Goal: Information Seeking & Learning: Find specific fact

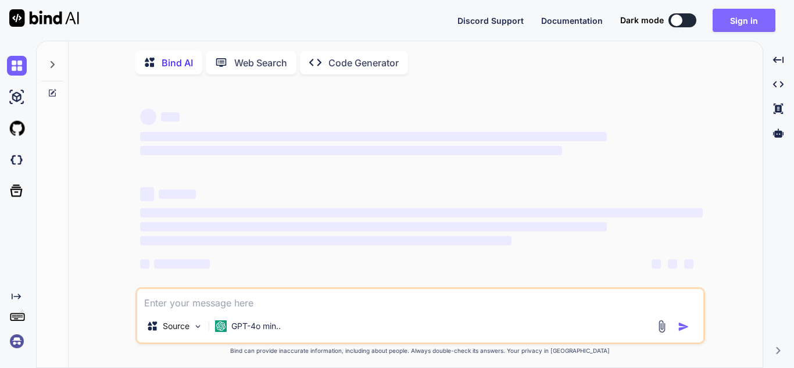
click at [715, 16] on button "Sign in" at bounding box center [743, 20] width 63 height 23
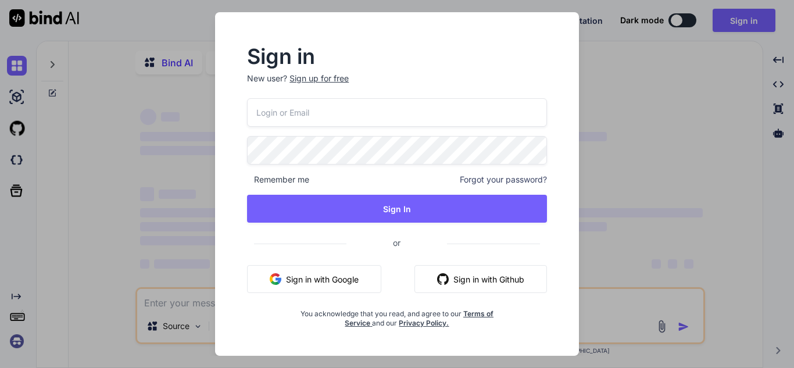
click at [332, 114] on input "email" at bounding box center [397, 112] width 300 height 28
type textarea "x"
type input "[EMAIL_ADDRESS][DOMAIN_NAME]"
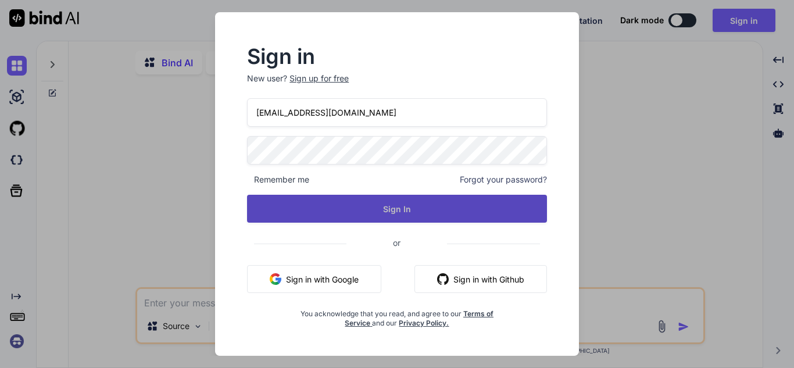
click at [378, 199] on button "Sign In" at bounding box center [397, 209] width 300 height 28
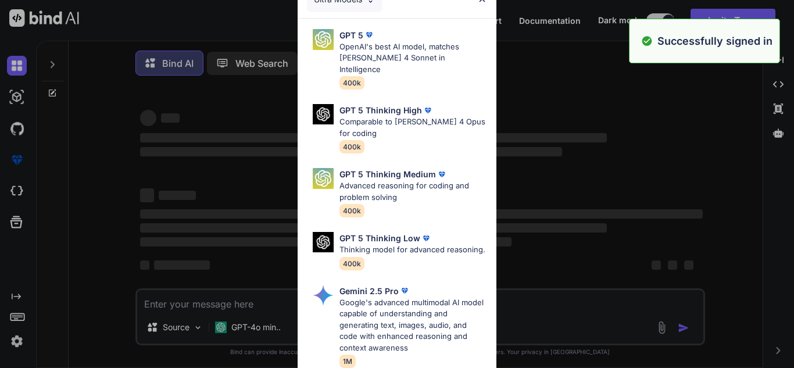
click at [545, 191] on div "Ultra Models GPT 5 OpenAI's best AI model, matches [PERSON_NAME] 4 Sonnet in In…" at bounding box center [397, 184] width 794 height 368
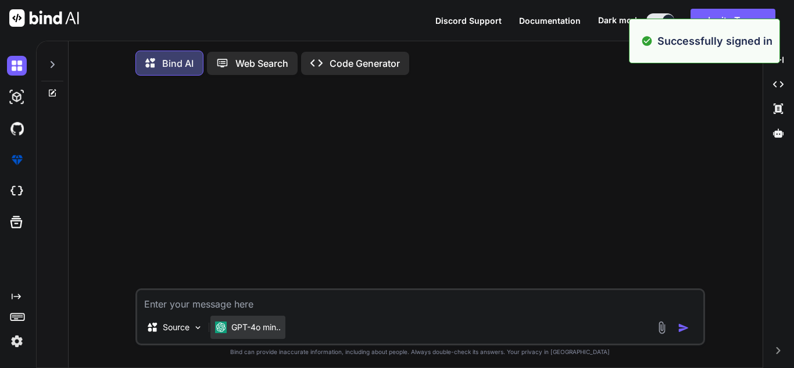
click at [261, 323] on div "GPT-4o min.." at bounding box center [247, 326] width 75 height 23
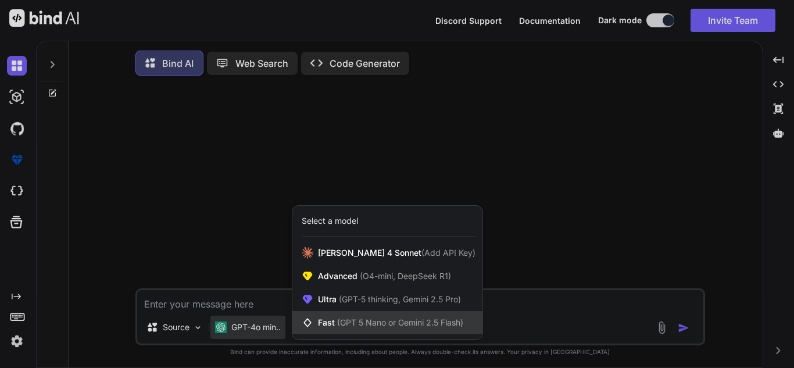
click at [344, 317] on div "Fast (GPT 5 Nano or Gemini 2.5 Flash)" at bounding box center [387, 322] width 190 height 23
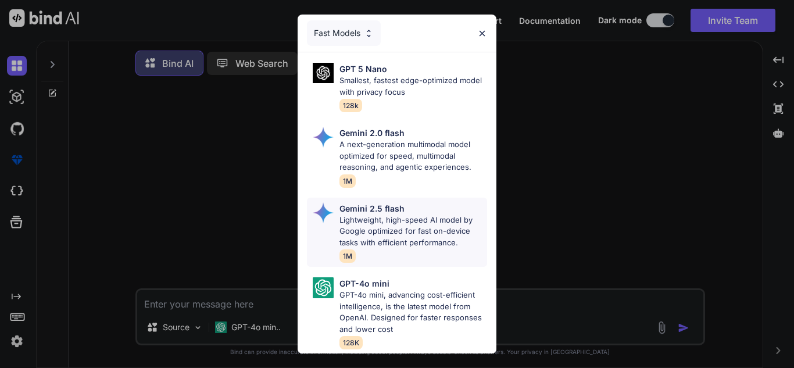
click at [364, 240] on p "Lightweight, high-speed AI model by Google optimized for fast on-device tasks w…" at bounding box center [413, 231] width 148 height 34
type textarea "x"
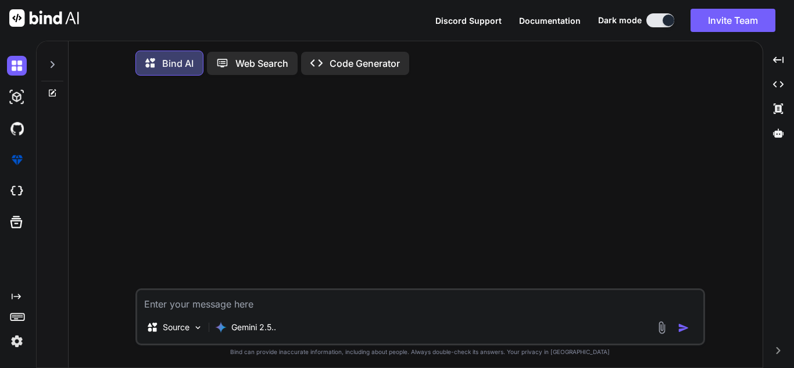
click at [264, 295] on textarea at bounding box center [420, 300] width 566 height 21
type textarea "h"
type textarea "x"
type textarea "hi"
type textarea "x"
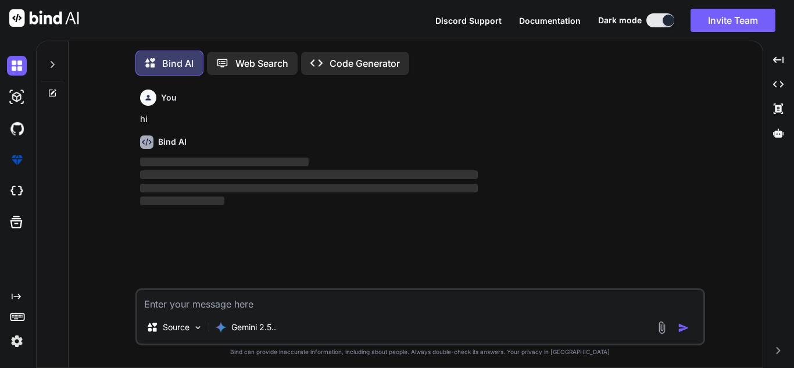
scroll to position [6, 0]
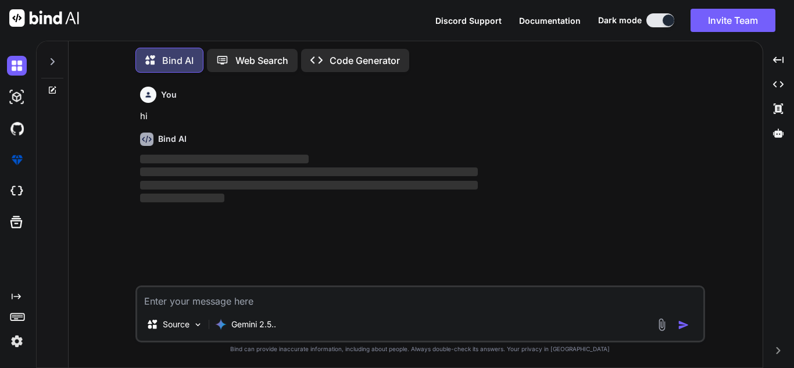
type textarea "c"
type textarea "x"
type textarea "ca"
type textarea "x"
type textarea "can"
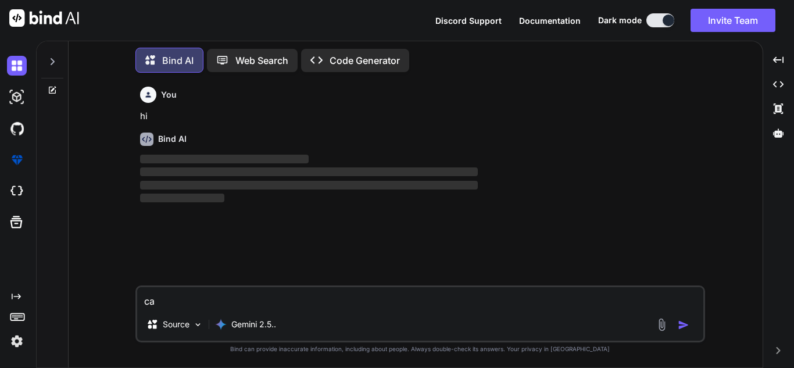
type textarea "x"
type textarea "can"
type textarea "x"
type textarea "can y"
type textarea "x"
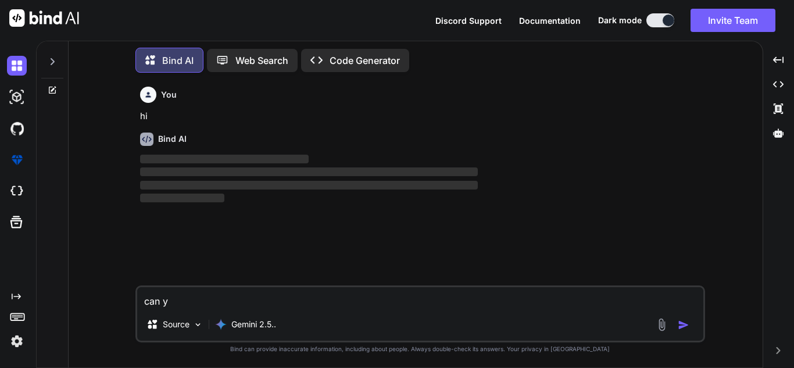
type textarea "can"
type textarea "x"
type textarea "can u"
type textarea "x"
type textarea "can u"
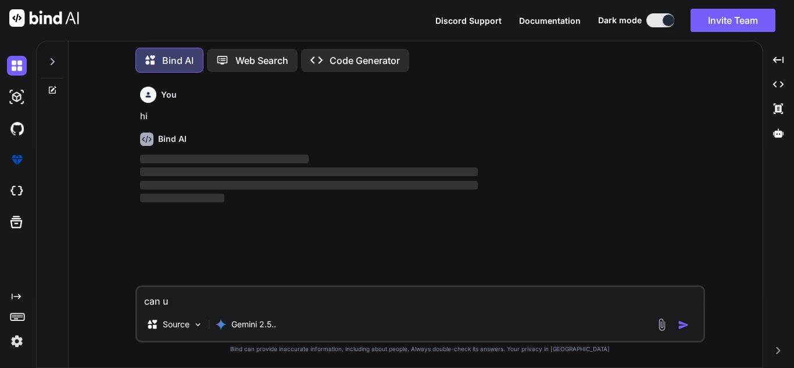
type textarea "x"
type textarea "can u l"
type textarea "x"
type textarea "can u le"
type textarea "x"
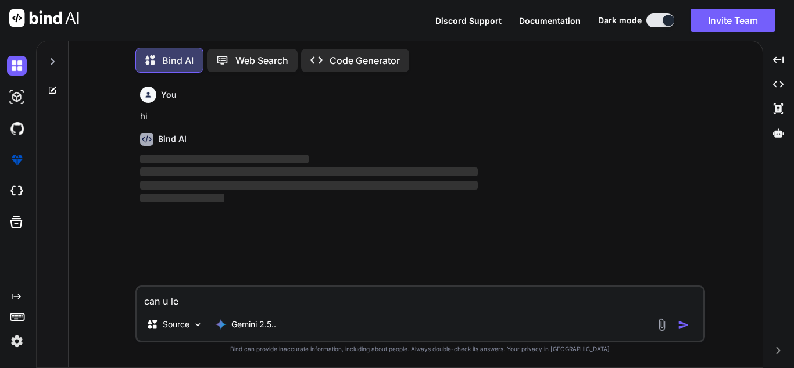
type textarea "can u let"
type textarea "x"
type textarea "can u let"
type textarea "x"
type textarea "can u let m"
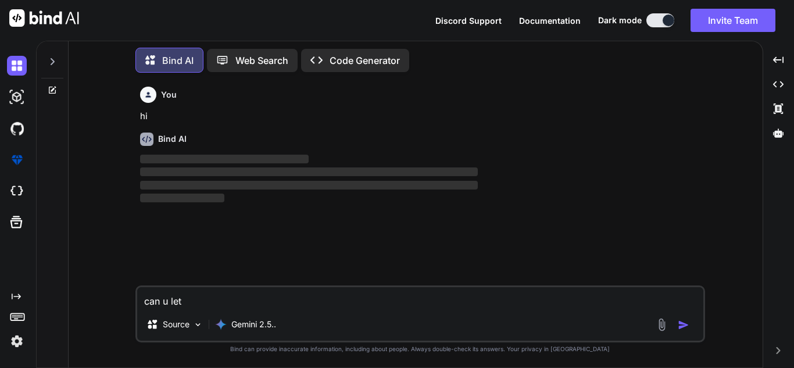
type textarea "x"
type textarea "can u let mwe"
type textarea "x"
type textarea "can u let mwe"
type textarea "x"
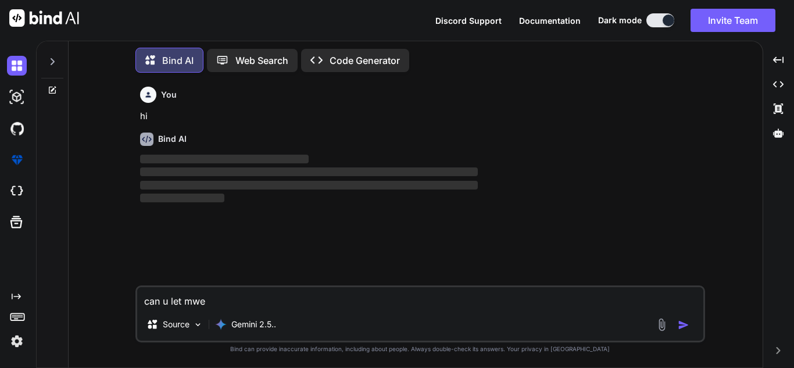
type textarea "can u let mwe e"
type textarea "x"
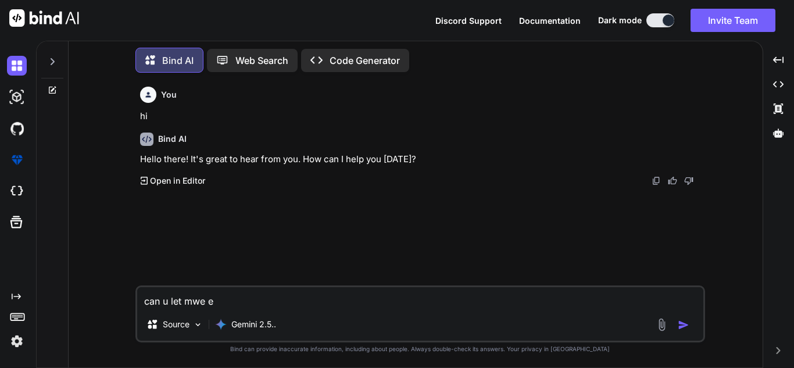
type textarea "can u let mwe"
type textarea "x"
type textarea "can u let mwe"
type textarea "x"
type textarea "can u let mw"
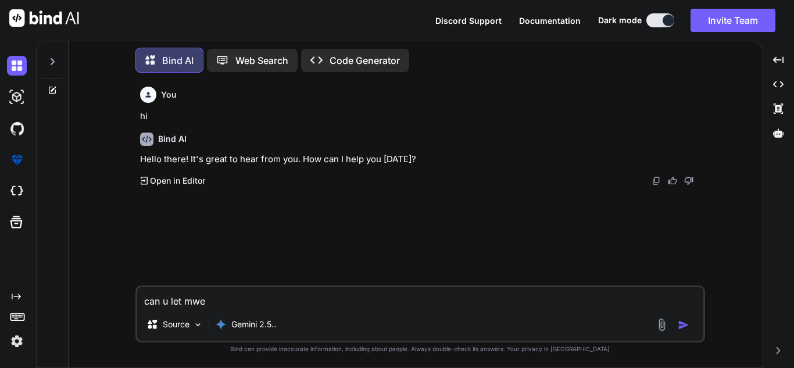
type textarea "x"
type textarea "can u let mwe"
type textarea "x"
type textarea "can u let mw"
type textarea "x"
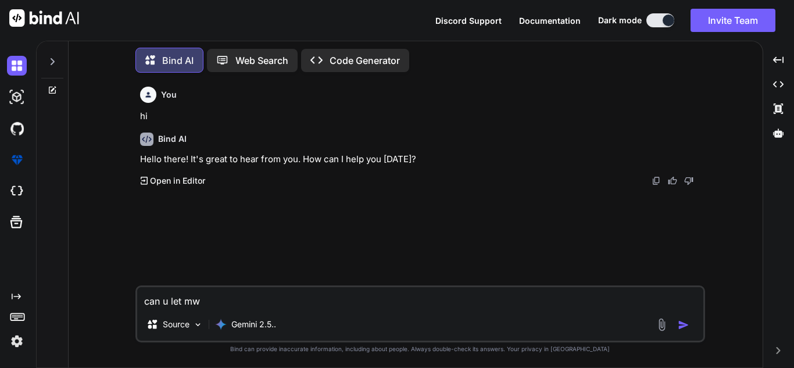
type textarea "can u let m"
type textarea "x"
type textarea "can u let me"
type textarea "x"
type textarea "can u let me"
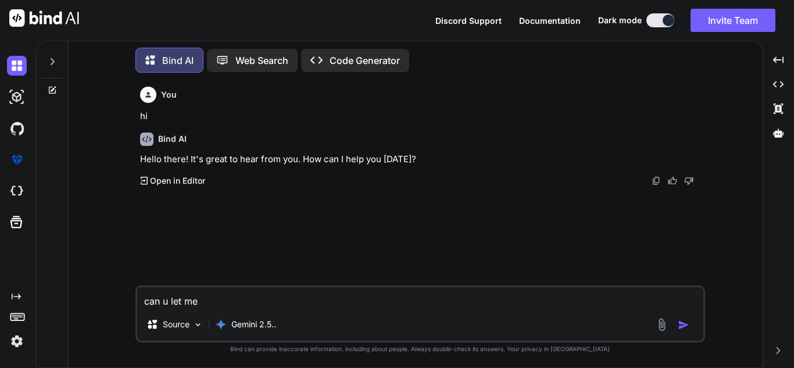
type textarea "x"
type textarea "can u let me k"
type textarea "x"
type textarea "can u let me kn"
type textarea "x"
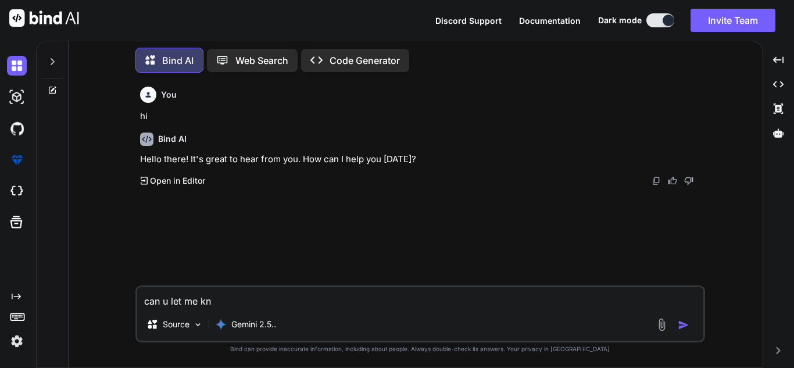
type textarea "can u let me kno"
type textarea "x"
type textarea "can u let me know"
type textarea "x"
type textarea "can u let me know"
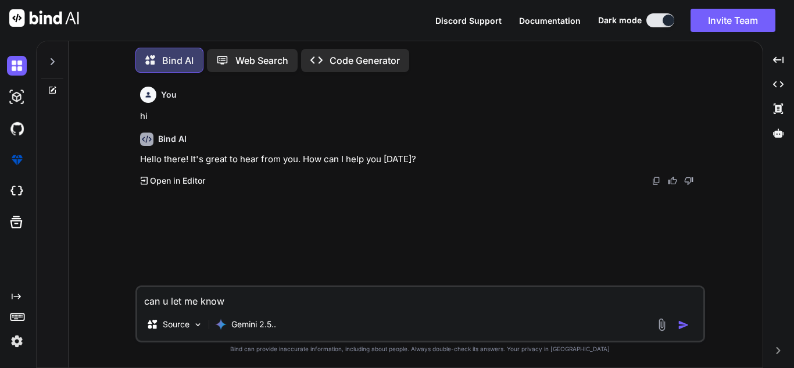
type textarea "x"
type textarea "can u let me know w"
type textarea "x"
type textarea "can u let me know wh"
type textarea "x"
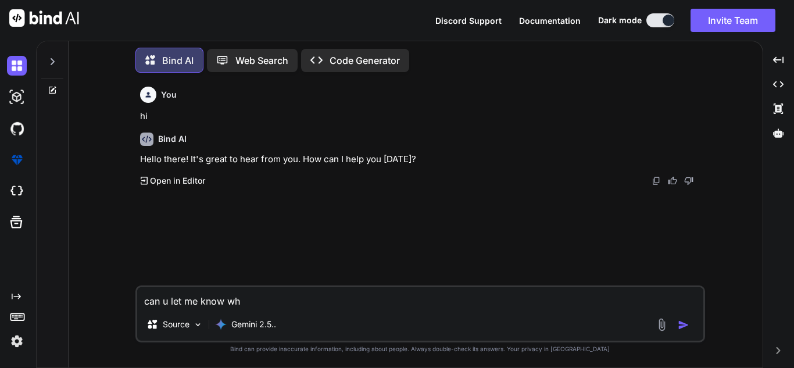
type textarea "can u let me know whc"
type textarea "x"
type textarea "can u let me know whch"
type textarea "x"
type textarea "can u let me know whch"
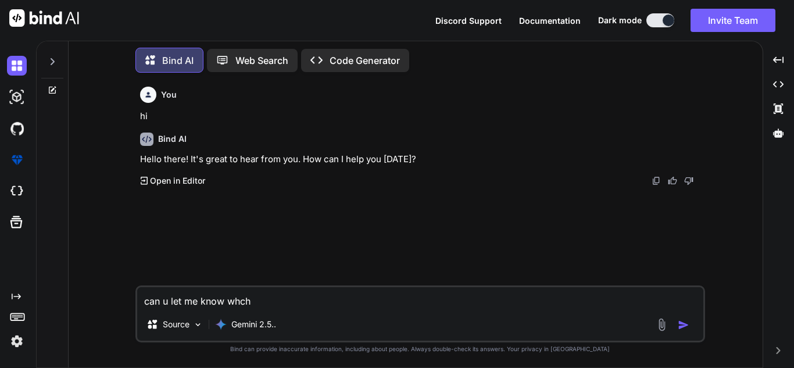
type textarea "x"
type textarea "can u let me know whch"
type textarea "x"
type textarea "can u let me know whc"
type textarea "x"
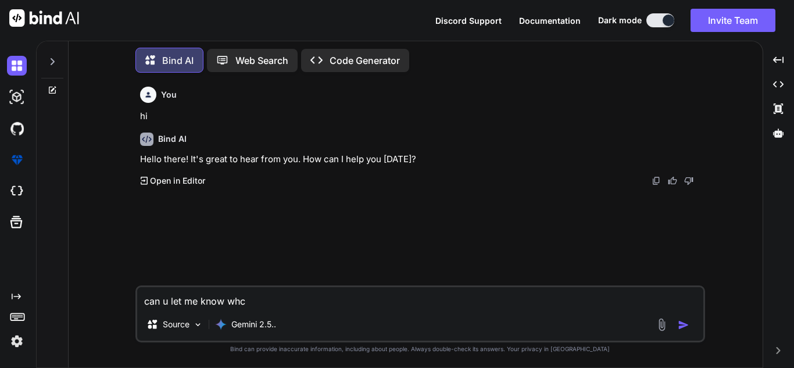
type textarea "can u let me know wh"
type textarea "x"
type textarea "can u let me know whi"
type textarea "x"
type textarea "can u let me know whic"
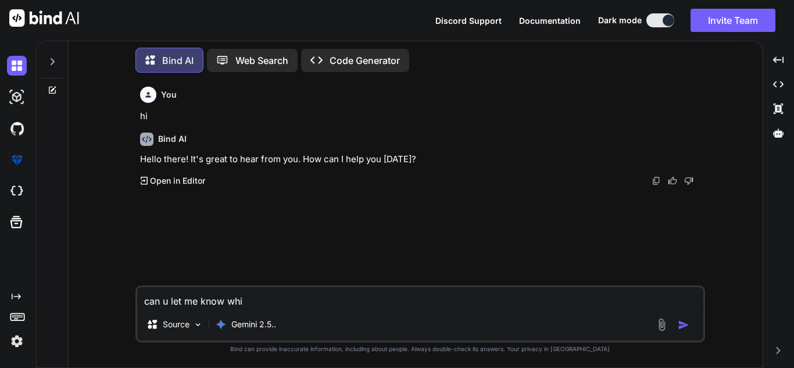
type textarea "x"
type textarea "can u let me know whic"
type textarea "x"
type textarea "can u let me know whic"
type textarea "x"
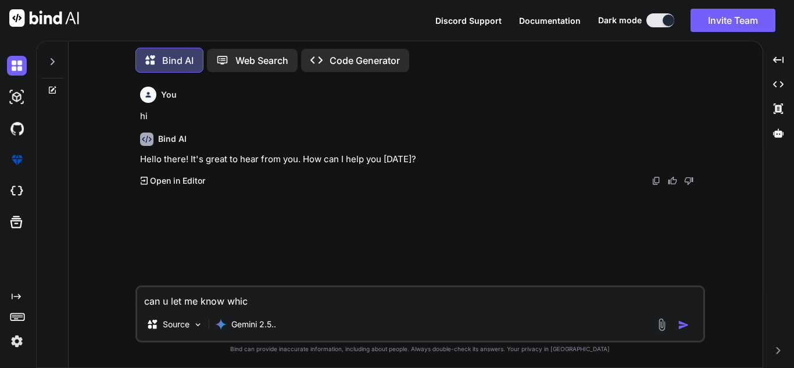
type textarea "can u let me know which"
type textarea "x"
type textarea "can u let me know which"
type textarea "x"
type textarea "can u let me know which b"
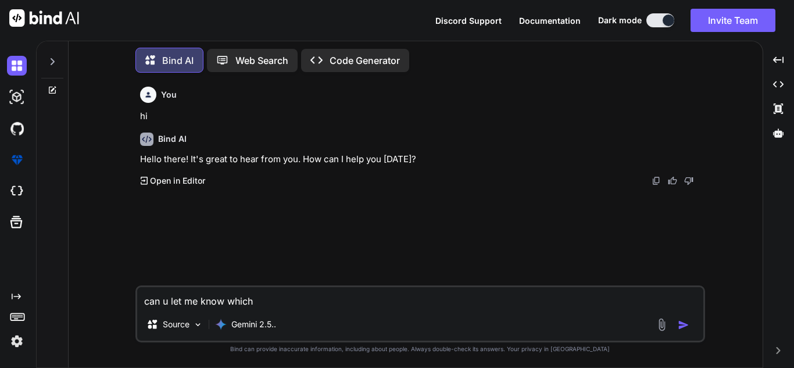
type textarea "x"
type textarea "can u let me know which ba"
type textarea "x"
type textarea "can u let me know which bas"
type textarea "x"
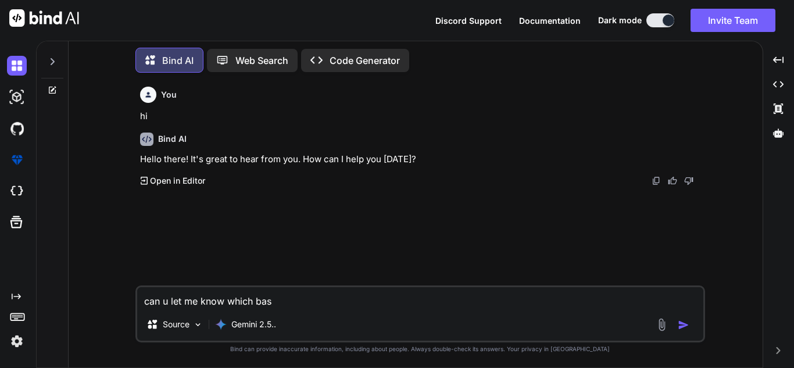
type textarea "can u let me know which base"
type textarea "x"
type textarea "can u let me know which base"
type textarea "x"
type textarea "can u let me know which base u"
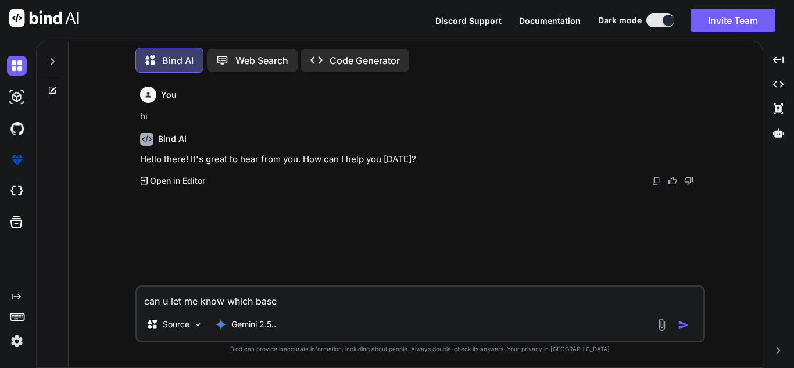
type textarea "x"
type textarea "can u let me know which base ur"
type textarea "x"
type textarea "can u let me know which base url"
type textarea "x"
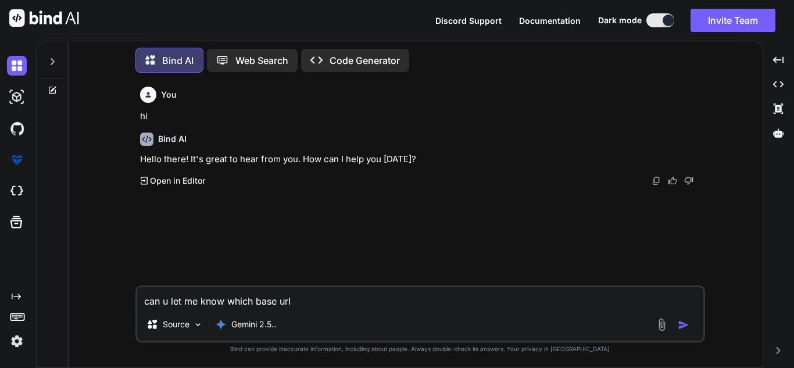
type textarea "can u let me know which base url"
type textarea "x"
type textarea "can u let me know which base url w"
type textarea "x"
type textarea "can u let me know which base url we"
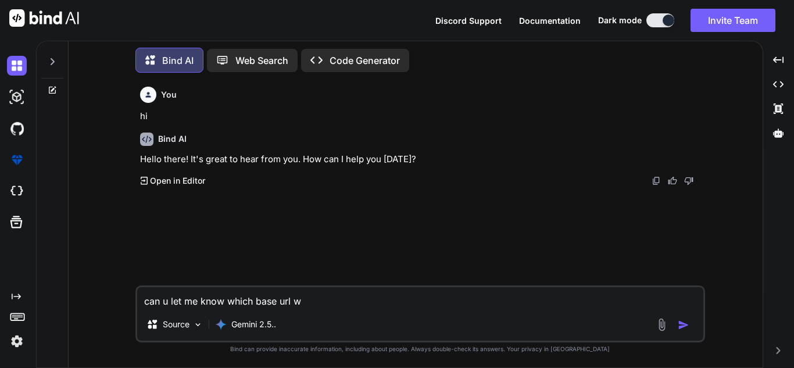
type textarea "x"
type textarea "can u let me know which base url we"
type textarea "x"
type textarea "can u let me know which base url we h"
type textarea "x"
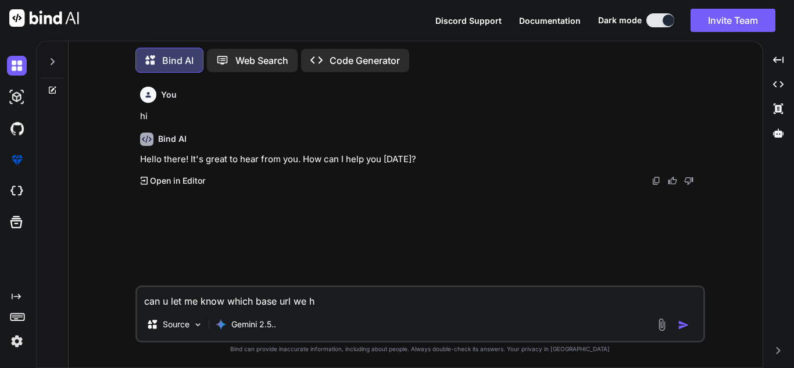
type textarea "can u let me know which base url we ha"
type textarea "x"
type textarea "can u let me know which base url we hav"
type textarea "x"
type textarea "can u let me know which base url we have"
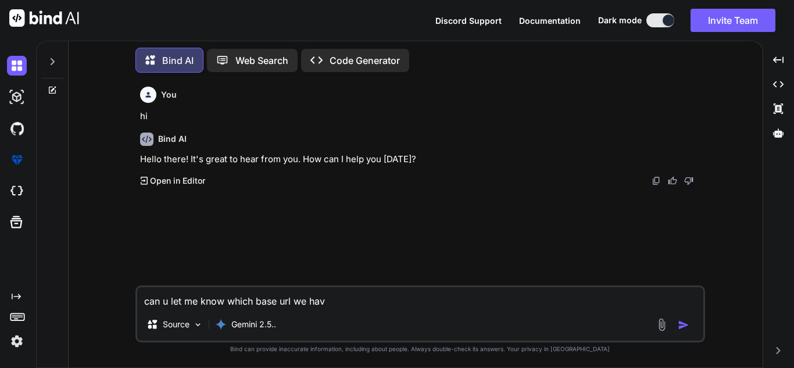
type textarea "x"
type textarea "can u let me know which base url we have"
type textarea "x"
type textarea "can u let me know which base url we have t"
type textarea "x"
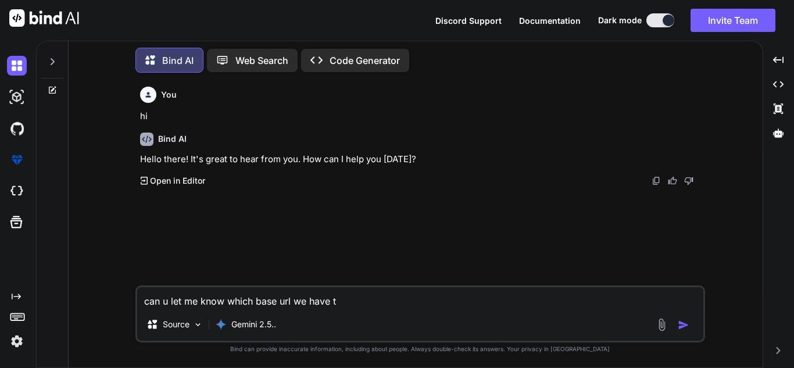
type textarea "can u let me know which base url we have to"
type textarea "x"
type textarea "can u let me know which base url we have to"
type textarea "x"
type textarea "can u let me know which base url we have to u"
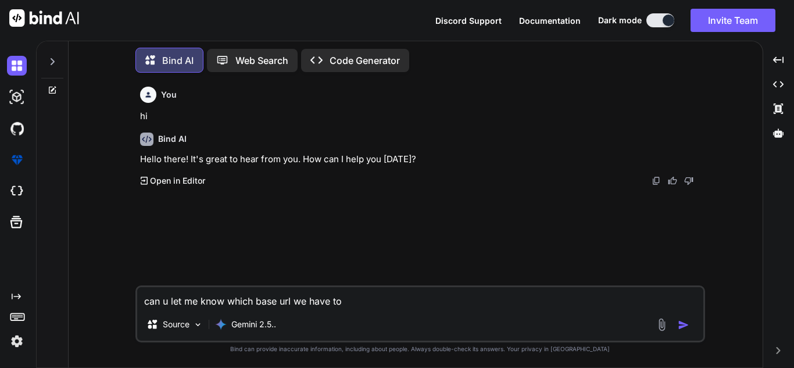
type textarea "x"
type textarea "can u let me know which base url we have to [GEOGRAPHIC_DATA]"
type textarea "x"
type textarea "can u let me know which base url we have to use"
type textarea "x"
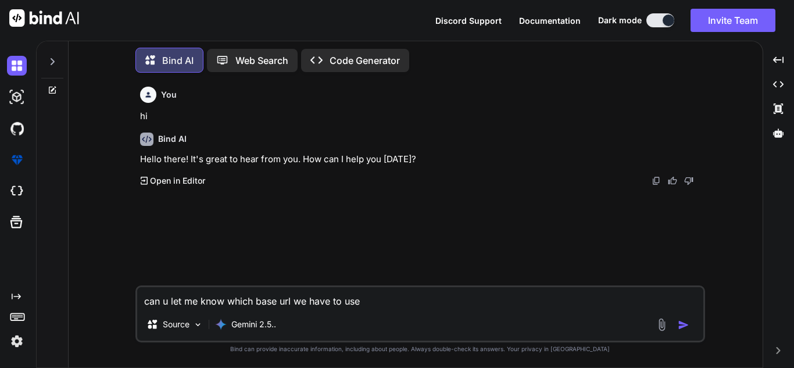
type textarea "can u let me know which base url we have to use"
type textarea "x"
type textarea "can u let me know which base url we have to use f"
type textarea "x"
type textarea "can u let me know which base url we have to use fo"
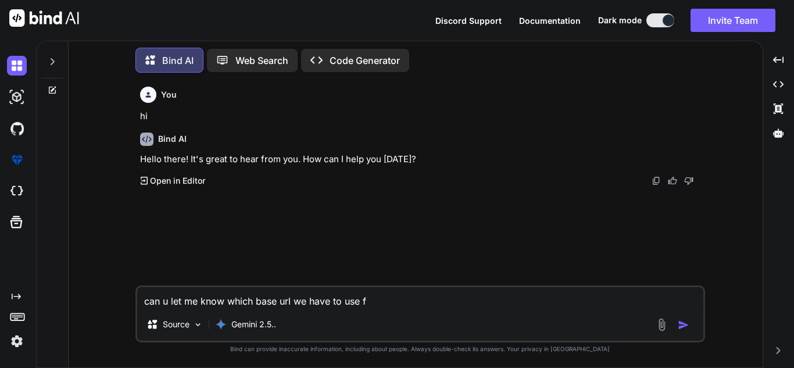
type textarea "x"
type textarea "can u let me know which base url we have to use for"
type textarea "x"
type textarea "can u let me know which base url we have to use for"
type textarea "x"
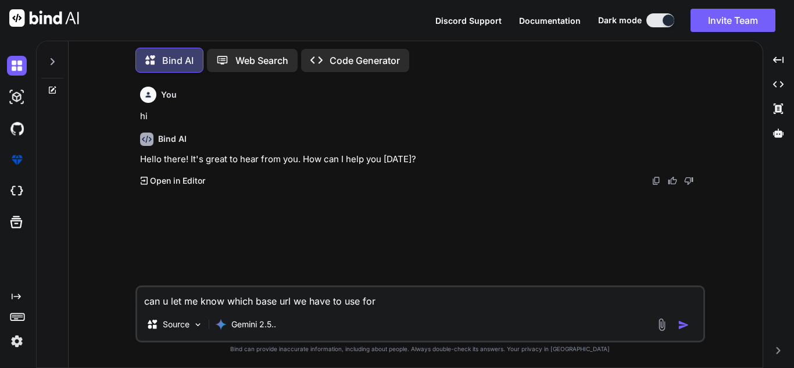
type textarea "can u let me know which base url we have to use for T"
type textarea "x"
type textarea "can u let me know which base url we have to use for TS"
type textarea "x"
type textarea "can u let me know which base url we have to use for TSY"
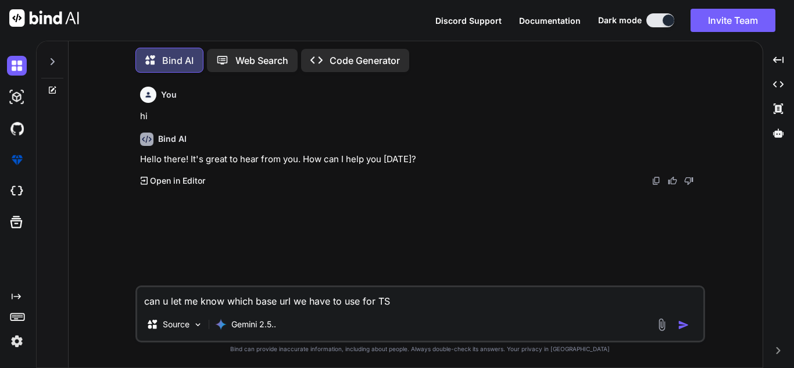
type textarea "x"
type textarea "can u let me know which base url we have to use for TSYS"
type textarea "x"
type textarea "can u let me know which base url we have to use for TSYS"
type textarea "x"
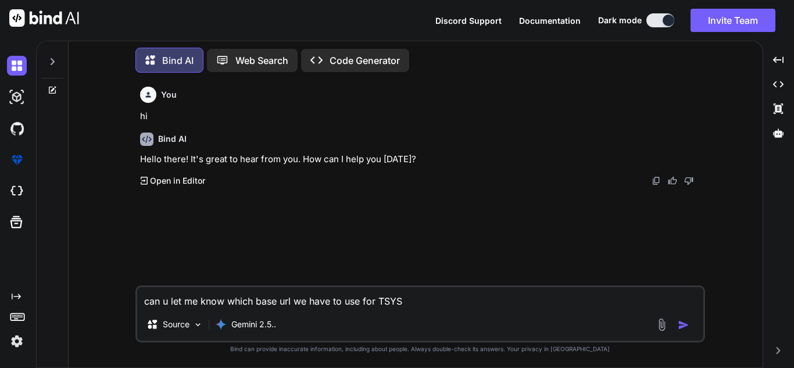
type textarea "can u let me know which base url we have to use for TSYS p"
type textarea "x"
type textarea "can u let me know which base url we have to use for TSYS pa"
type textarea "x"
type textarea "can u let me know which base url we have to use for TSYS pay"
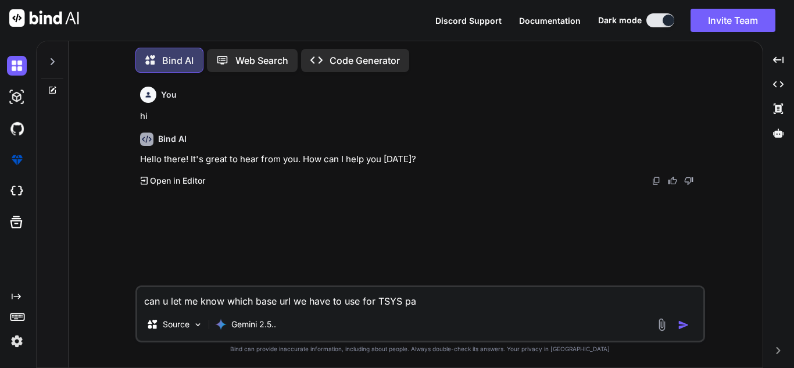
type textarea "x"
type textarea "can u let me know which base url we have to use for TSYS paym"
type textarea "x"
type textarea "can u let me know which base url we have to use for TSYS payme"
type textarea "x"
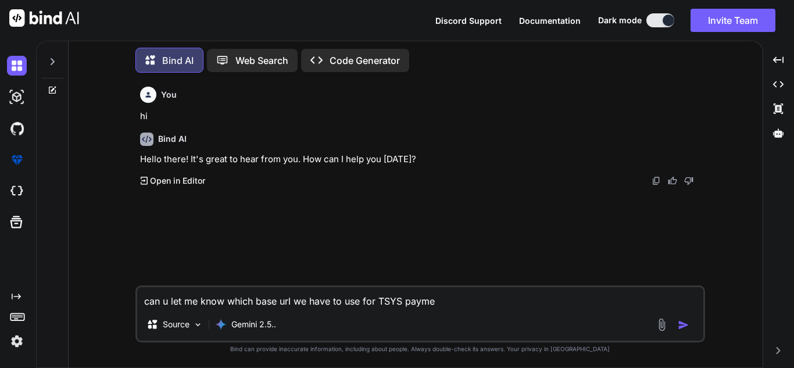
type textarea "can u let me know which base url we have to use for TSYS paymen"
type textarea "x"
type textarea "can u let me know which base url we have to use for TSYS payment"
type textarea "x"
type textarea "can u let me know which base url we have to use for TSYS payment"
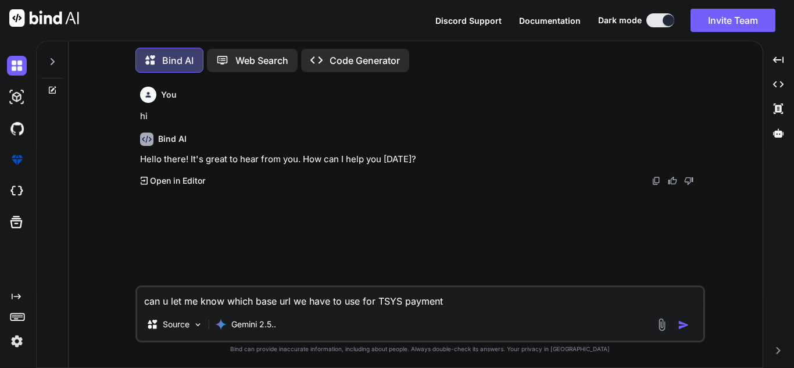
type textarea "x"
type textarea "can u let me know which base url we have to use for TSYS payment g"
type textarea "x"
type textarea "can u let me know which base url we have to use for TSYS payment ga"
type textarea "x"
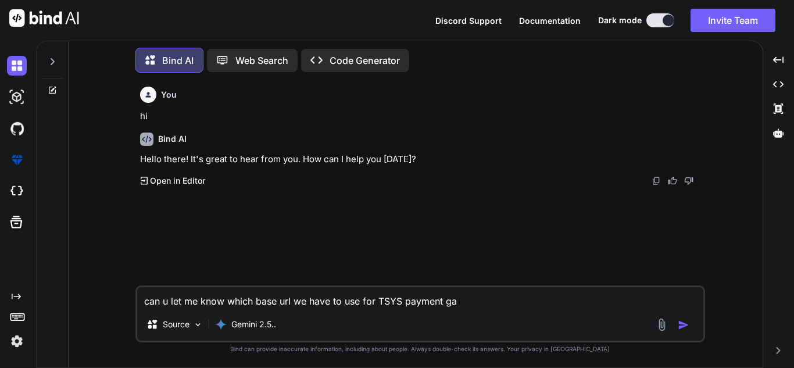
type textarea "can u let me know which base url we have to use for TSYS payment gat"
type textarea "x"
type textarea "can u let me know which base url we have to use for TSYS payment gate"
type textarea "x"
type textarea "can u let me know which base url we have to use for TSYS payment gateg"
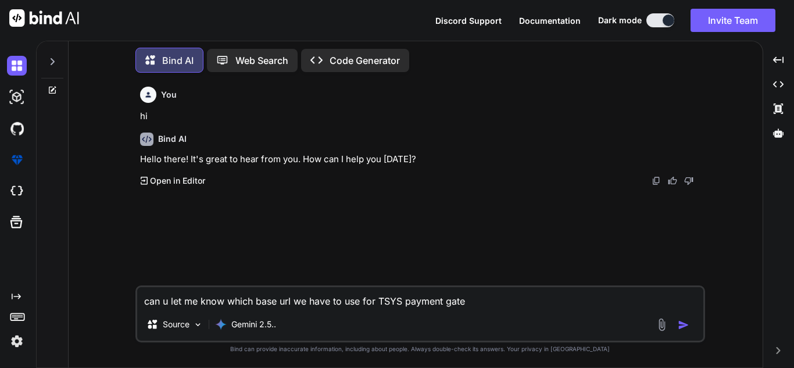
type textarea "x"
type textarea "can u let me know which base url we have to use for TSYS payment gate"
type textarea "x"
type textarea "can u let me know which base url we have to use for TSYS payment gatew"
type textarea "x"
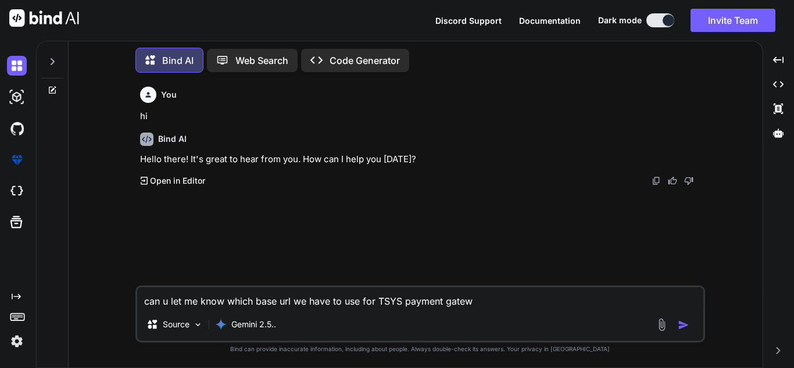
type textarea "can u let me know which base url we have to use for TSYS payment gatewa"
type textarea "x"
type textarea "can u let me know which base url we have to use for TSYS payment gateway"
type textarea "x"
type textarea "can u let me know which base url we have to use for TSYS payment gateway"
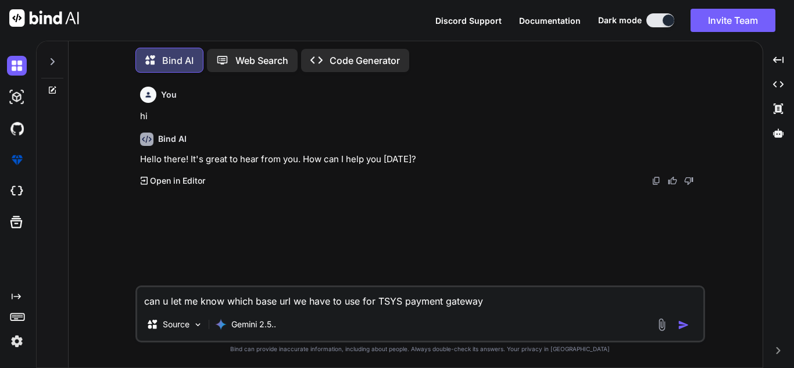
type textarea "x"
type textarea "can u let me know which base url we have to use for TSYS payment gateway i"
type textarea "x"
type textarea "can u let me know which base url we have to use for TSYS payment gateway in"
type textarea "x"
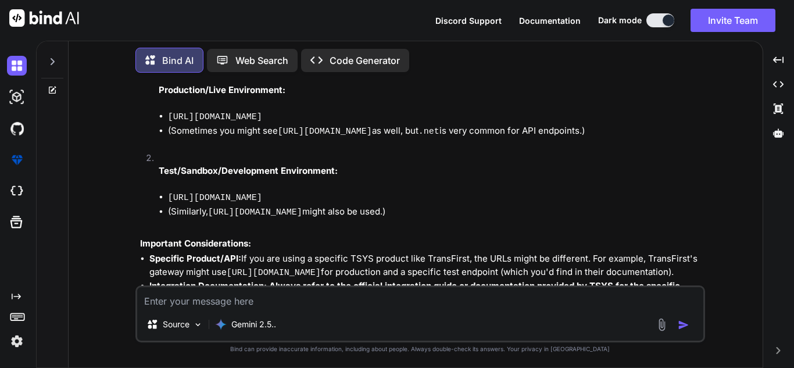
scroll to position [188, 0]
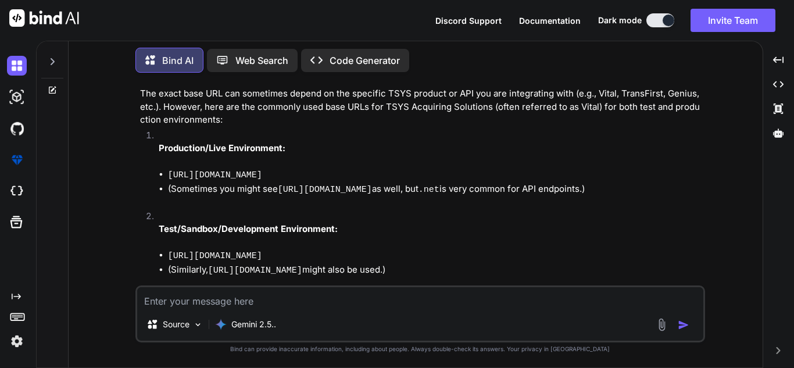
drag, startPoint x: 303, startPoint y: 173, endPoint x: 174, endPoint y: 175, distance: 128.4
click at [174, 175] on li "[URL][DOMAIN_NAME]" at bounding box center [435, 175] width 534 height 15
click at [386, 270] on li "(Similarly, [URL][DOMAIN_NAME] might also be used.)" at bounding box center [435, 270] width 534 height 15
drag, startPoint x: 299, startPoint y: 167, endPoint x: 326, endPoint y: 175, distance: 29.0
click at [326, 175] on li "Production/Live Environment: [URL][DOMAIN_NAME] (Sometimes you might see [URL][…" at bounding box center [425, 169] width 553 height 81
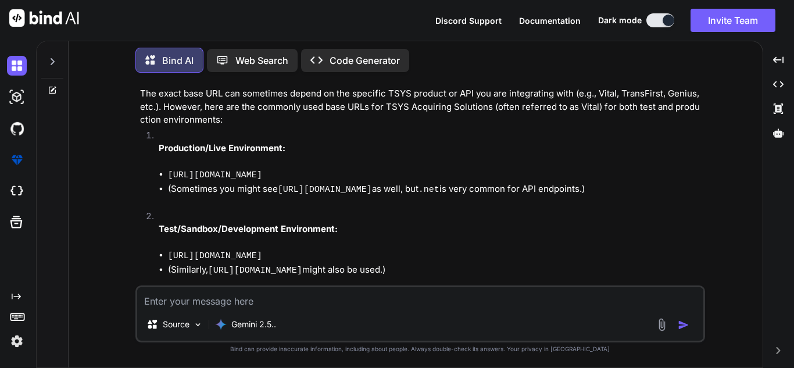
click at [328, 175] on li "[URL][DOMAIN_NAME]" at bounding box center [435, 175] width 534 height 15
click at [141, 98] on p "The exact base URL can sometimes depend on the specific TSYS product or API you…" at bounding box center [421, 107] width 562 height 40
copy li "Production/Live Environment: [URL][DOMAIN_NAME] (Sometimes you might see [URL][…"
drag, startPoint x: 159, startPoint y: 146, endPoint x: 633, endPoint y: 181, distance: 475.3
click at [633, 181] on li "Production/Live Environment: [URL][DOMAIN_NAME] (Sometimes you might see [URL][…" at bounding box center [425, 169] width 553 height 81
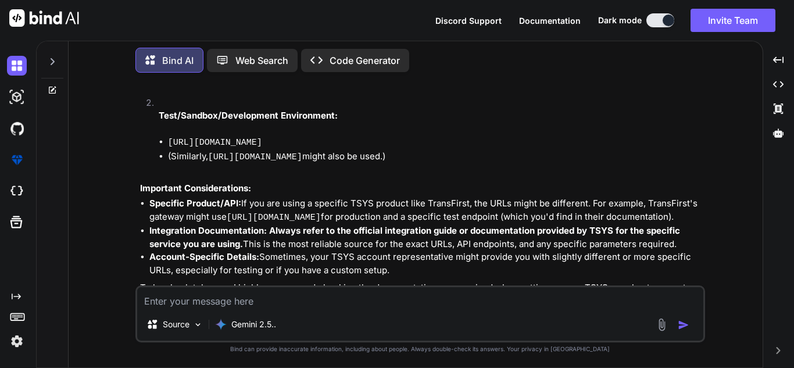
scroll to position [304, 0]
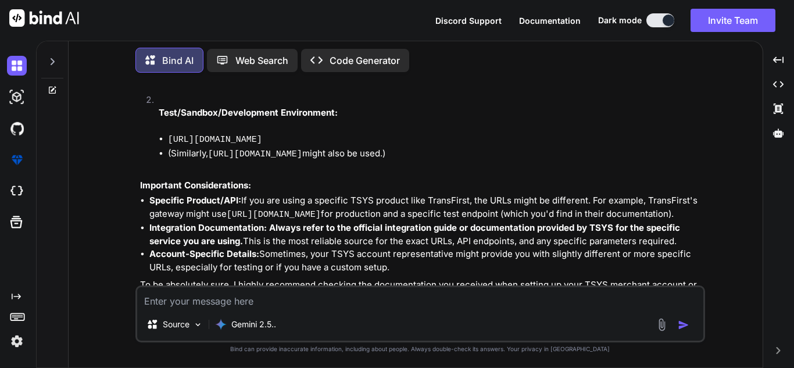
copy li "Test/Sandbox/Development Environment: [URL][DOMAIN_NAME] (Similarly, [URL][DOMA…"
drag, startPoint x: 160, startPoint y: 108, endPoint x: 419, endPoint y: 149, distance: 262.4
click at [419, 149] on li "Test/Sandbox/Development Environment: [URL][DOMAIN_NAME] (Similarly, [URL][DOMA…" at bounding box center [425, 134] width 553 height 81
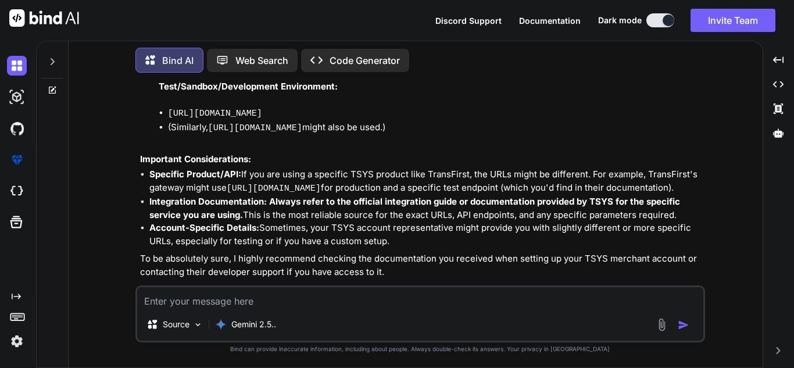
scroll to position [369, 0]
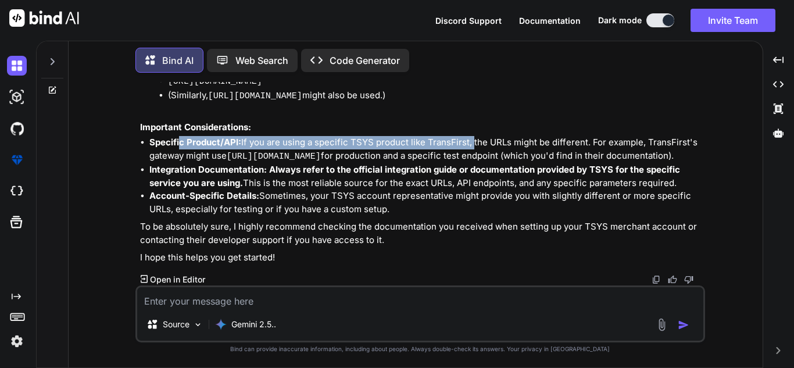
drag, startPoint x: 178, startPoint y: 129, endPoint x: 471, endPoint y: 131, distance: 292.2
click at [471, 136] on li "Specific Product/API: If you are using a specific TSYS product like TransFirst,…" at bounding box center [425, 149] width 553 height 27
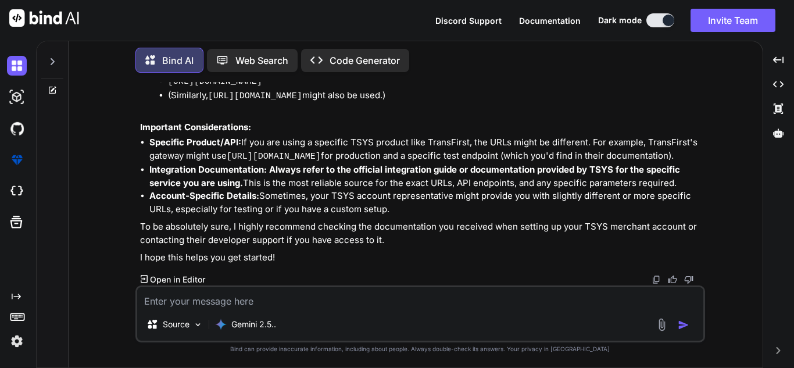
click at [255, 298] on textarea at bounding box center [420, 297] width 566 height 21
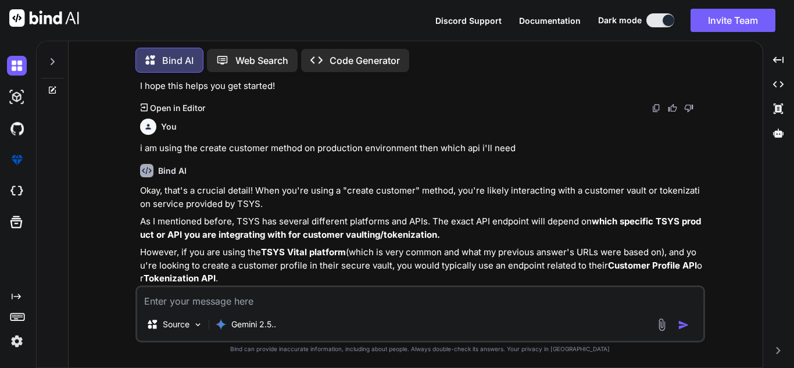
scroll to position [550, 0]
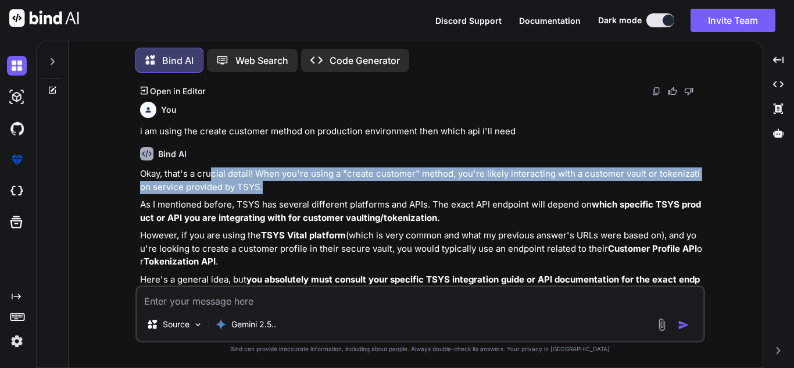
drag, startPoint x: 211, startPoint y: 181, endPoint x: 365, endPoint y: 210, distance: 156.7
click at [403, 193] on p "Okay, that's a crucial detail! When you're using a "create customer" method, yo…" at bounding box center [421, 180] width 562 height 26
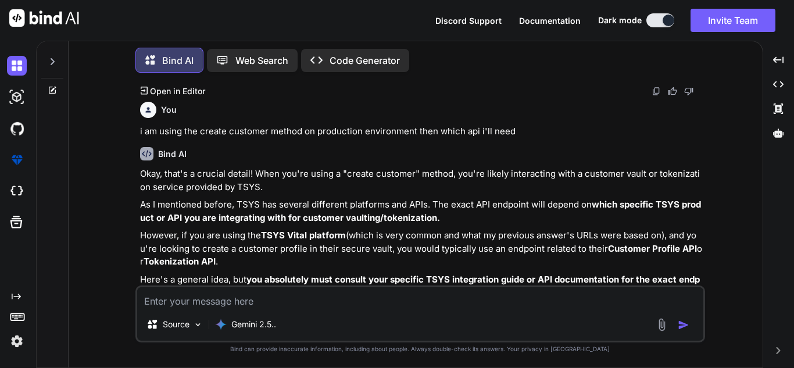
click at [324, 223] on strong "which specific TSYS product or API you are integrating with for customer vaulti…" at bounding box center [420, 211] width 561 height 24
drag, startPoint x: 290, startPoint y: 218, endPoint x: 419, endPoint y: 229, distance: 130.0
click at [419, 224] on p "As I mentioned before, TSYS has several different platforms and APIs. The exact…" at bounding box center [421, 211] width 562 height 26
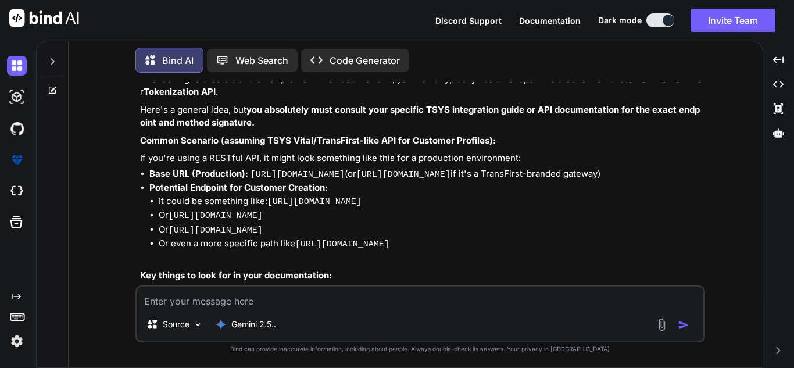
scroll to position [724, 0]
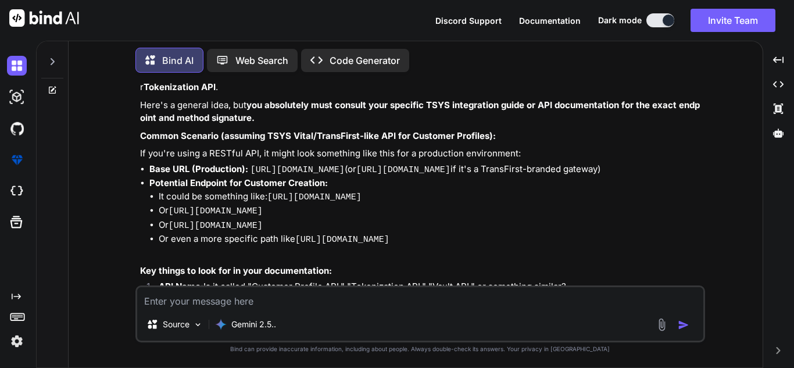
drag, startPoint x: 170, startPoint y: 200, endPoint x: 432, endPoint y: 201, distance: 261.4
click at [432, 201] on li "It could be something like: [URL][DOMAIN_NAME]" at bounding box center [431, 197] width 544 height 15
drag, startPoint x: 181, startPoint y: 221, endPoint x: 258, endPoint y: 221, distance: 77.3
click at [256, 218] on li "Or [URL][DOMAIN_NAME]" at bounding box center [431, 211] width 544 height 15
click at [186, 200] on li "It could be something like: [URL][DOMAIN_NAME]" at bounding box center [431, 197] width 544 height 15
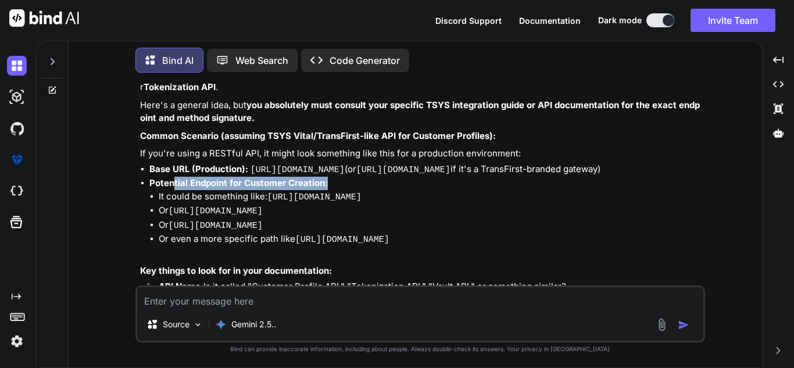
drag, startPoint x: 175, startPoint y: 193, endPoint x: 398, endPoint y: 189, distance: 223.1
click at [398, 189] on li "Potential Endpoint for Customer Creation: It could be something like: [URL][DOM…" at bounding box center [425, 218] width 553 height 83
click at [332, 209] on li "Or [URL][DOMAIN_NAME]" at bounding box center [431, 211] width 544 height 15
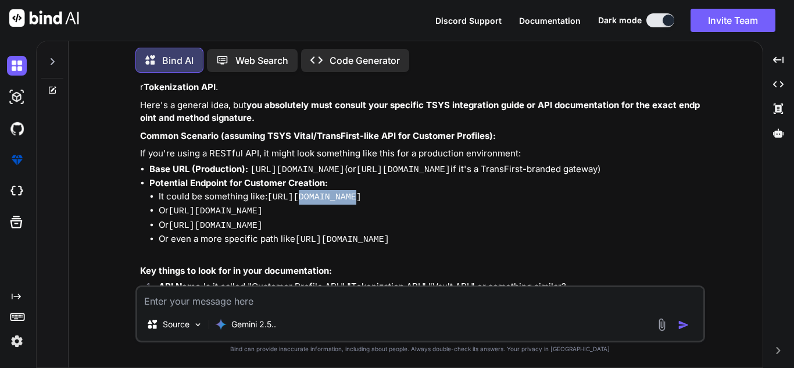
drag, startPoint x: 298, startPoint y: 203, endPoint x: 350, endPoint y: 202, distance: 52.3
click at [350, 202] on code "[URL][DOMAIN_NAME]" at bounding box center [314, 197] width 94 height 10
drag, startPoint x: 204, startPoint y: 222, endPoint x: 285, endPoint y: 213, distance: 80.7
click at [285, 213] on ul "It could be something like: [URL][DOMAIN_NAME] Or [URL][DOMAIN_NAME] Or [URL][D…" at bounding box center [425, 218] width 553 height 57
drag, startPoint x: 209, startPoint y: 231, endPoint x: 339, endPoint y: 225, distance: 130.8
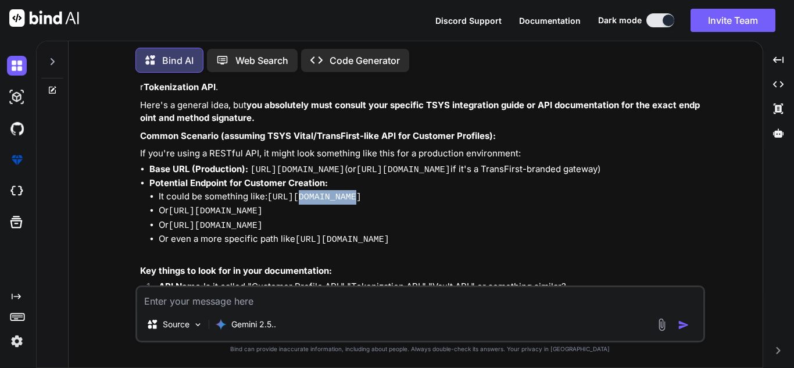
click at [263, 225] on code "[URL][DOMAIN_NAME]" at bounding box center [215, 226] width 94 height 10
click at [316, 236] on code "[URL][DOMAIN_NAME]" at bounding box center [342, 240] width 94 height 10
drag, startPoint x: 180, startPoint y: 232, endPoint x: 354, endPoint y: 218, distance: 174.8
click at [354, 218] on ul "It could be something like: [URL][DOMAIN_NAME] Or [URL][DOMAIN_NAME] Or [URL][D…" at bounding box center [425, 218] width 553 height 57
click at [320, 245] on code "[URL][DOMAIN_NAME]" at bounding box center [342, 240] width 94 height 10
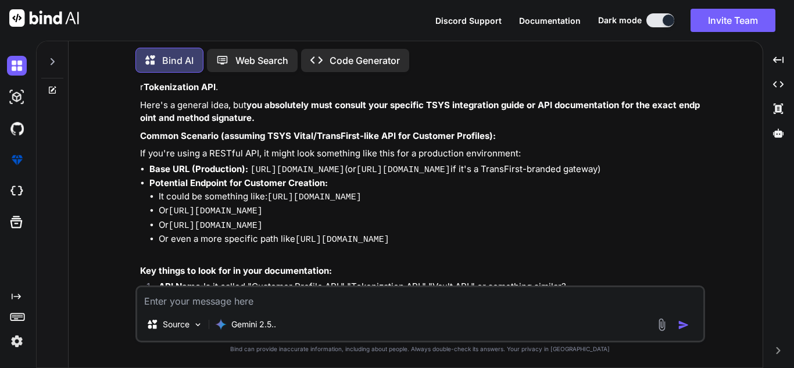
click at [551, 221] on li "Potential Endpoint for Customer Creation: It could be something like: [URL][DOM…" at bounding box center [425, 218] width 553 height 83
click at [625, 226] on li "Or [URL][DOMAIN_NAME]" at bounding box center [431, 225] width 544 height 15
click at [602, 235] on li "Or even a more specific path like [URL][DOMAIN_NAME]" at bounding box center [431, 239] width 544 height 15
copy ul "Base URL (Production): [URL][DOMAIN_NAME] (or [URL][DOMAIN_NAME] if it's a Tran…"
drag, startPoint x: 606, startPoint y: 242, endPoint x: 150, endPoint y: 177, distance: 460.7
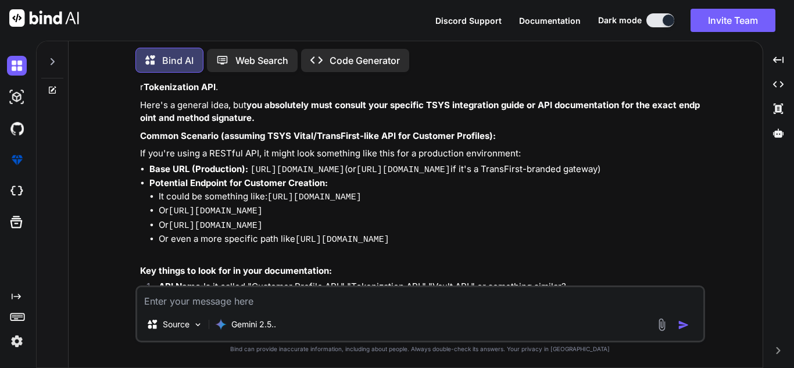
click at [150, 177] on ul "Base URL (Production): [URL][DOMAIN_NAME] (or [URL][DOMAIN_NAME] if it's a Tran…" at bounding box center [421, 212] width 562 height 98
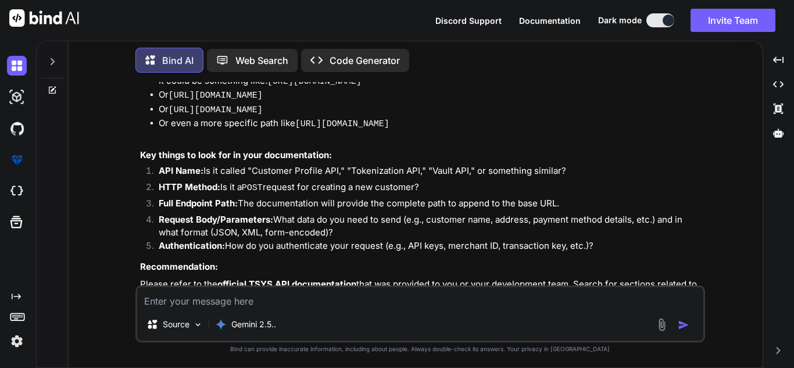
scroll to position [841, 0]
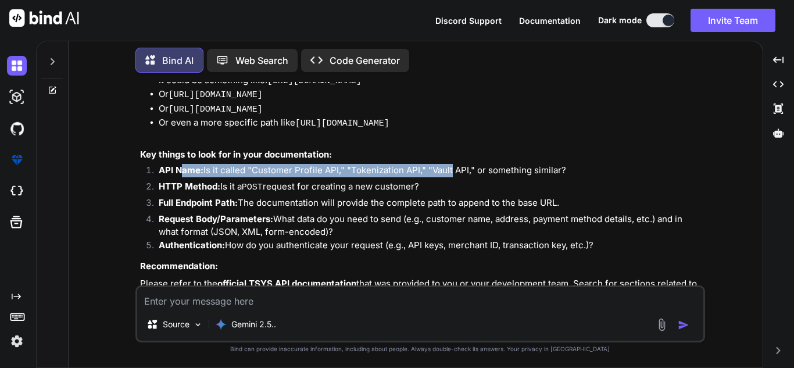
drag, startPoint x: 182, startPoint y: 164, endPoint x: 439, endPoint y: 170, distance: 256.3
click at [450, 171] on div "Okay, that's a crucial detail! When you're using a "create customer" method, yo…" at bounding box center [421, 112] width 562 height 471
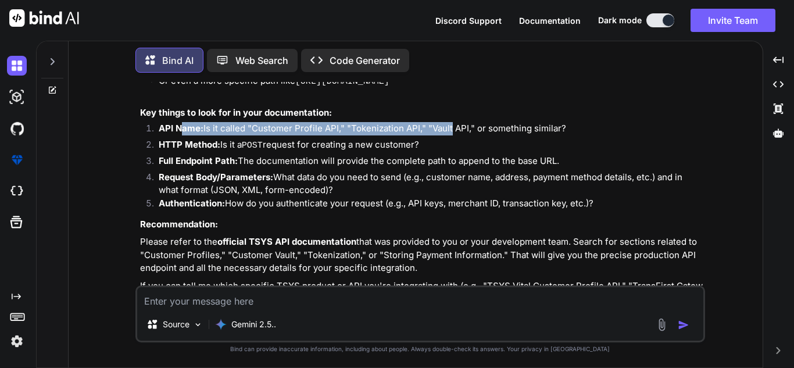
scroll to position [925, 0]
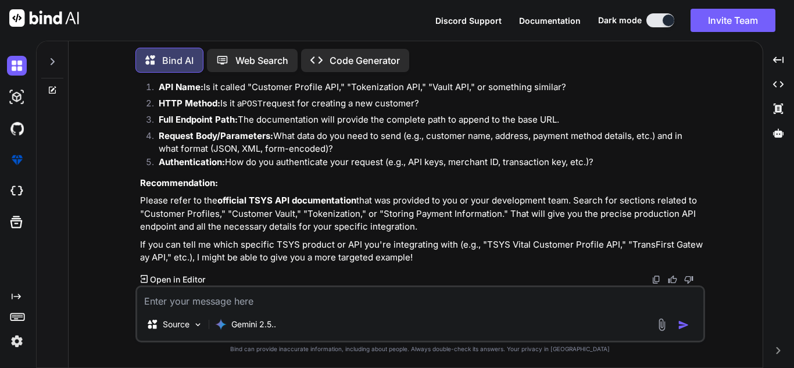
click at [314, 129] on li "Full Endpoint Path: The documentation will provide the complete path to append …" at bounding box center [425, 121] width 553 height 16
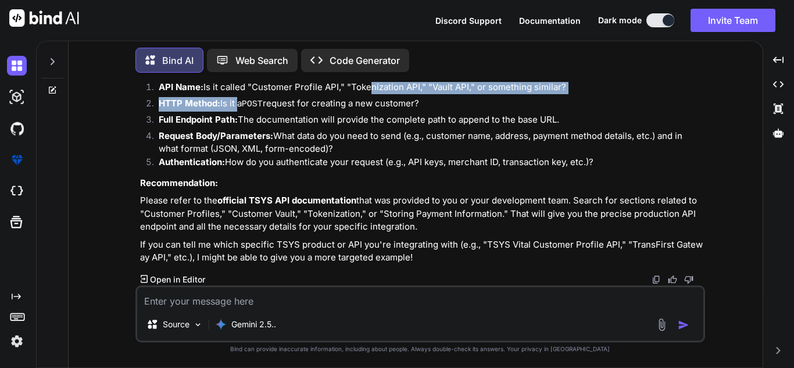
drag, startPoint x: 238, startPoint y: 99, endPoint x: 400, endPoint y: 105, distance: 162.2
click at [399, 92] on ol "API Name: Is it called "Customer Profile API," "Tokenization API," "Vault API,"…" at bounding box center [421, 126] width 562 height 91
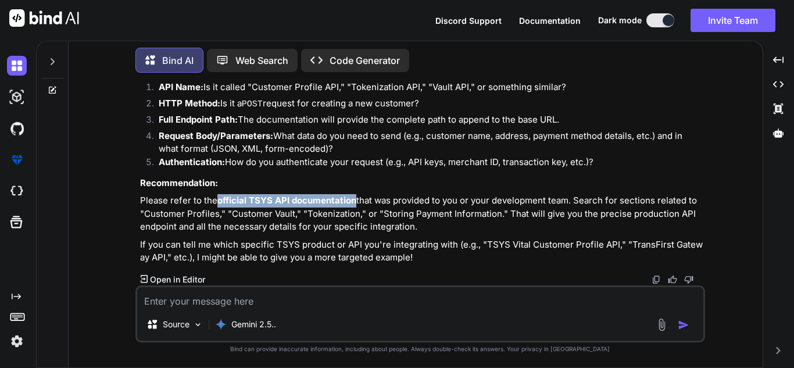
drag, startPoint x: 213, startPoint y: 202, endPoint x: 364, endPoint y: 325, distance: 194.4
click at [367, 261] on div "Okay, that's a crucial detail! When you're using a "create customer" method, yo…" at bounding box center [421, 29] width 562 height 471
click at [365, 128] on li "Full Endpoint Path: The documentation will provide the complete path to append …" at bounding box center [425, 121] width 553 height 16
click at [299, 304] on textarea at bounding box center [420, 297] width 566 height 21
